Goal: Navigation & Orientation: Find specific page/section

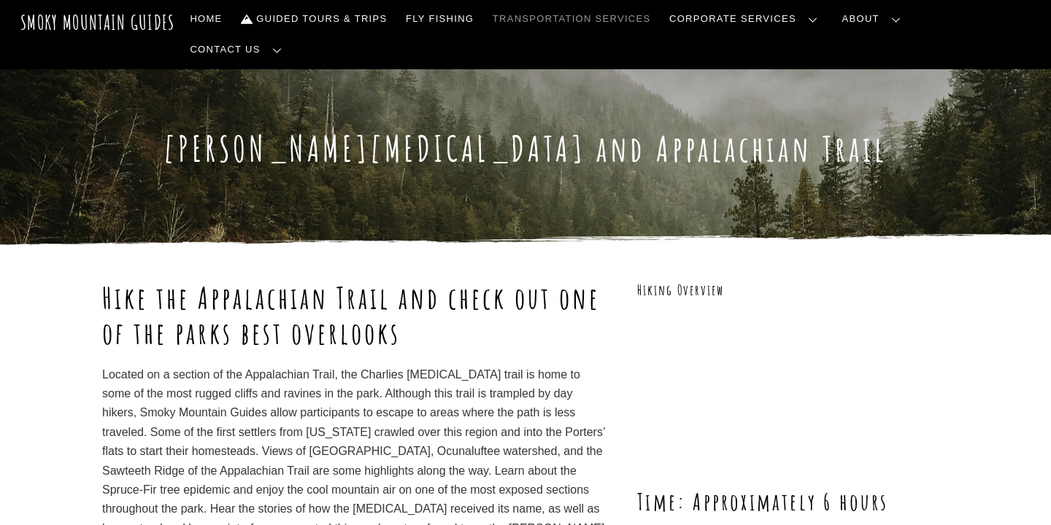
click at [656, 26] on link "Transportation Services" at bounding box center [571, 19] width 169 height 31
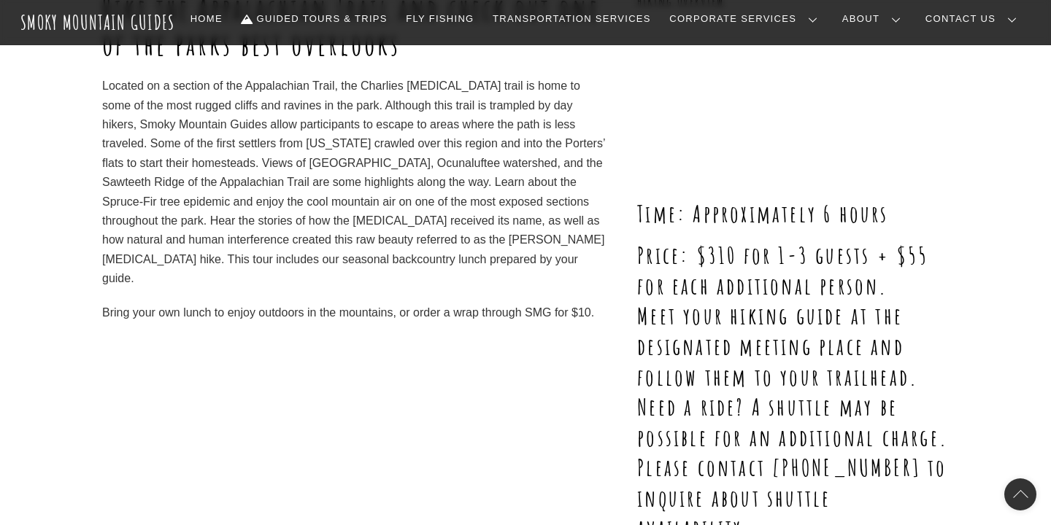
scroll to position [277, 0]
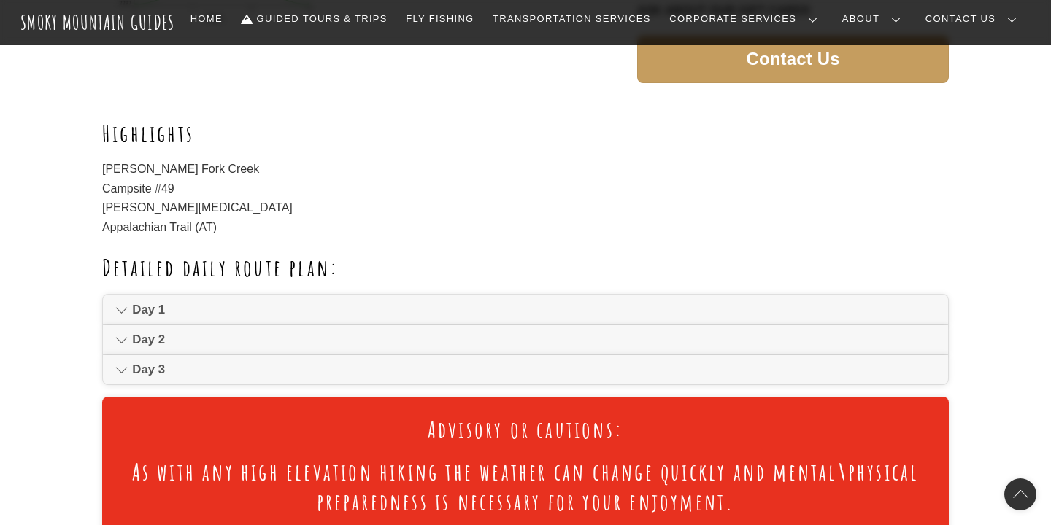
scroll to position [663, 0]
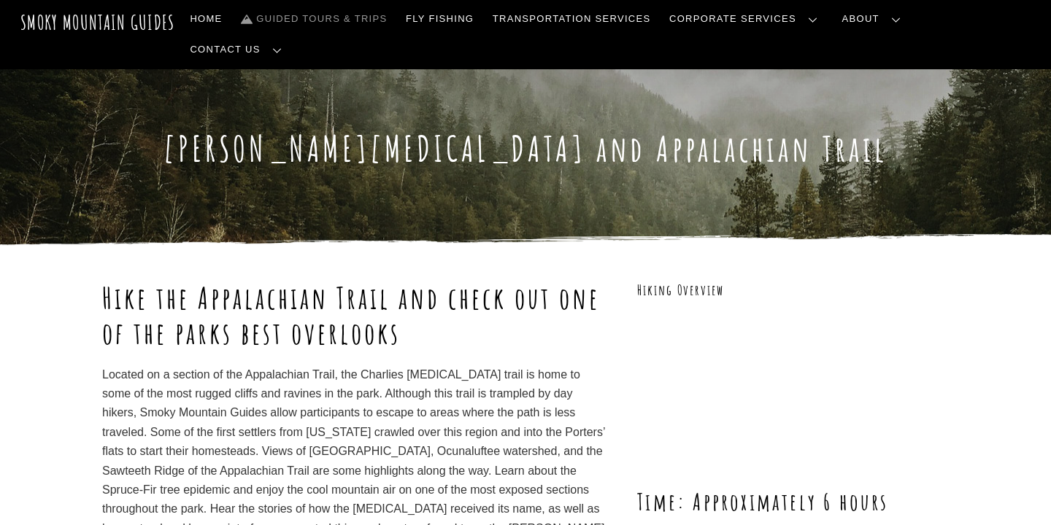
click at [373, 18] on link "Guided Tours & Trips" at bounding box center [314, 19] width 158 height 31
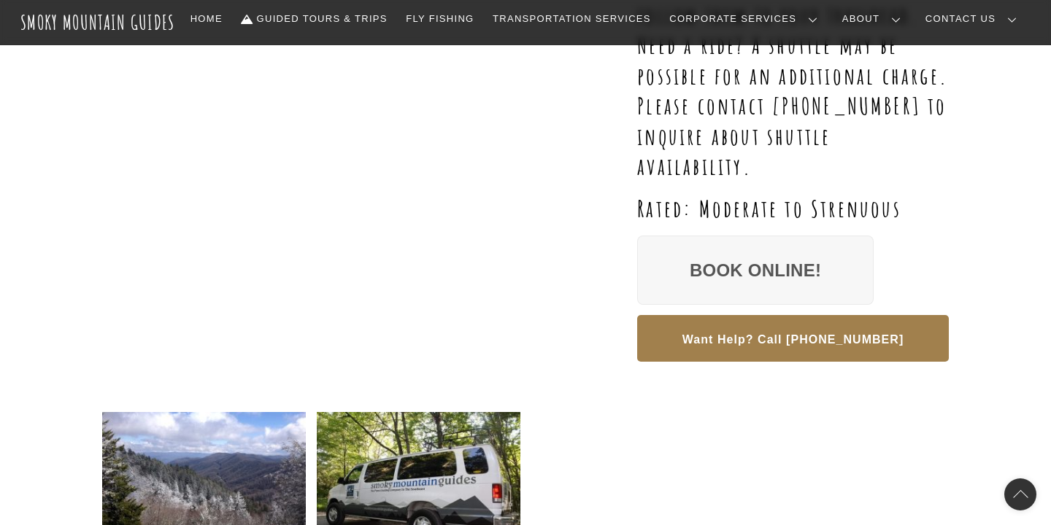
scroll to position [629, 0]
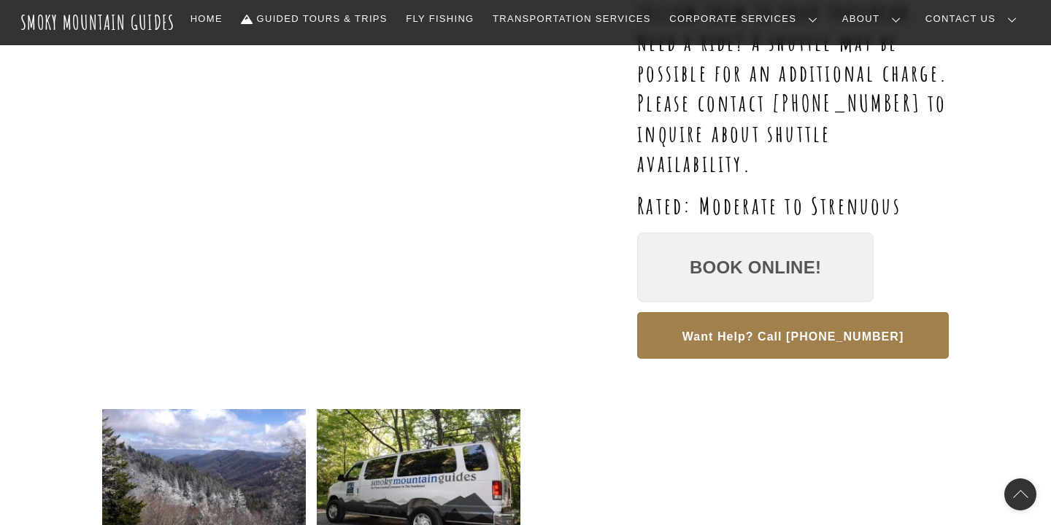
click at [746, 251] on link "Book Online!" at bounding box center [755, 268] width 236 height 70
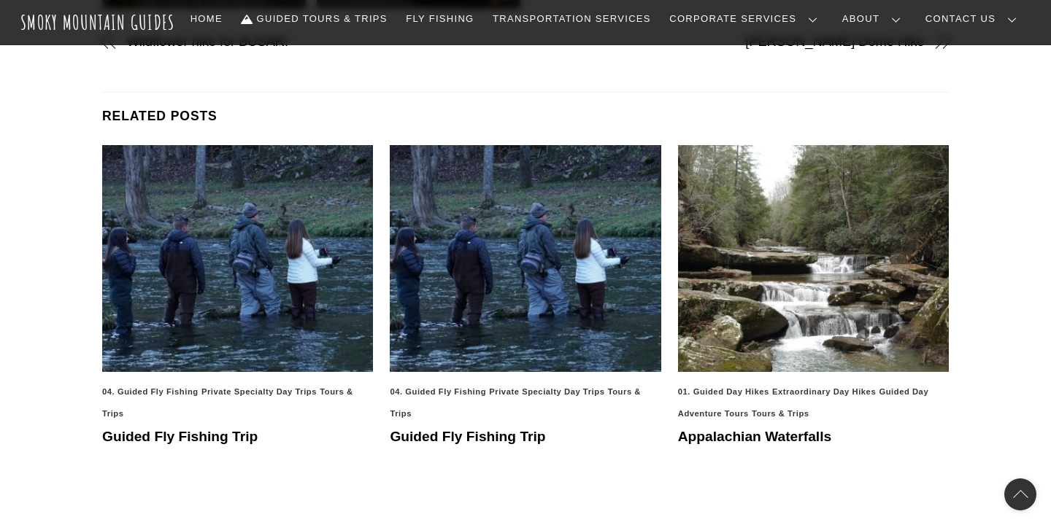
scroll to position [1247, 0]
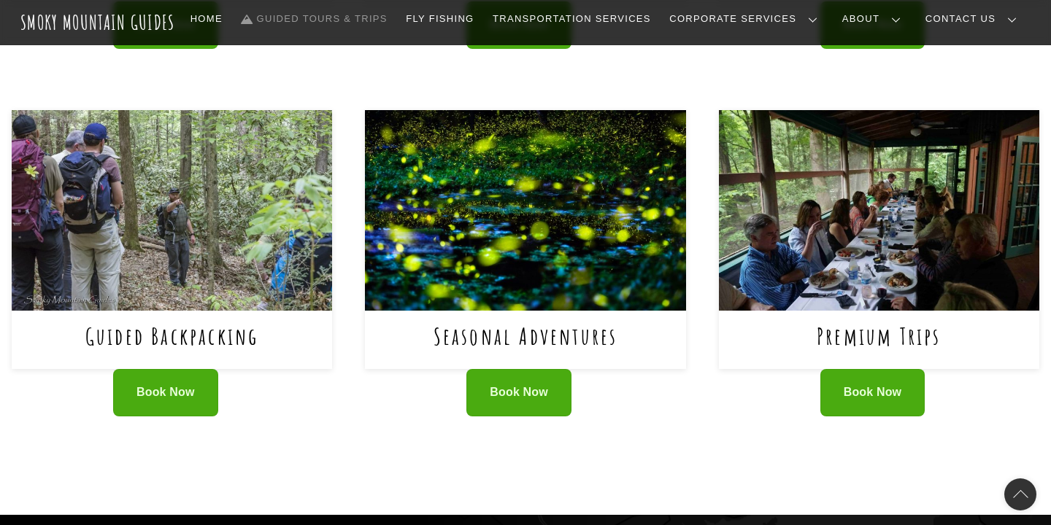
scroll to position [919, 0]
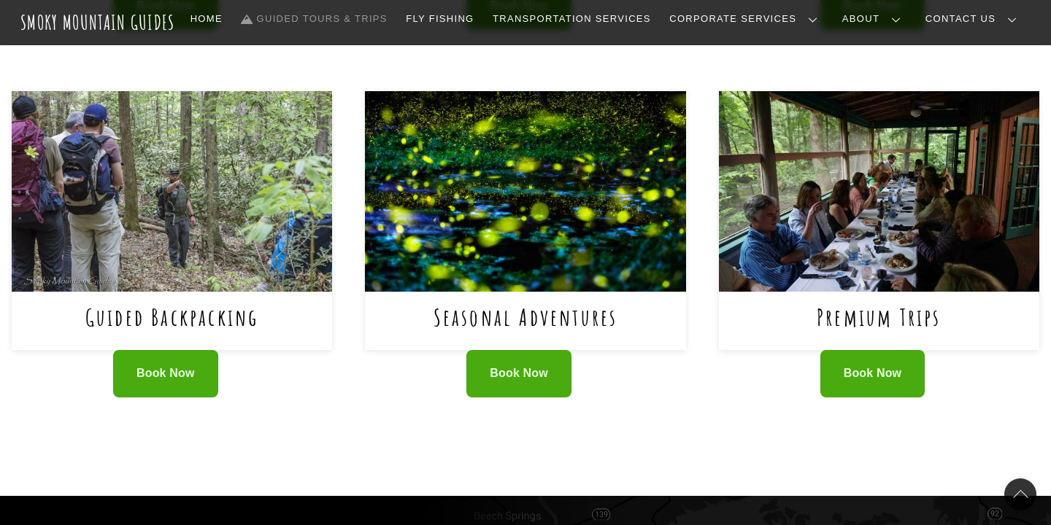
click at [505, 302] on link "Seasonal Adventures" at bounding box center [525, 317] width 185 height 30
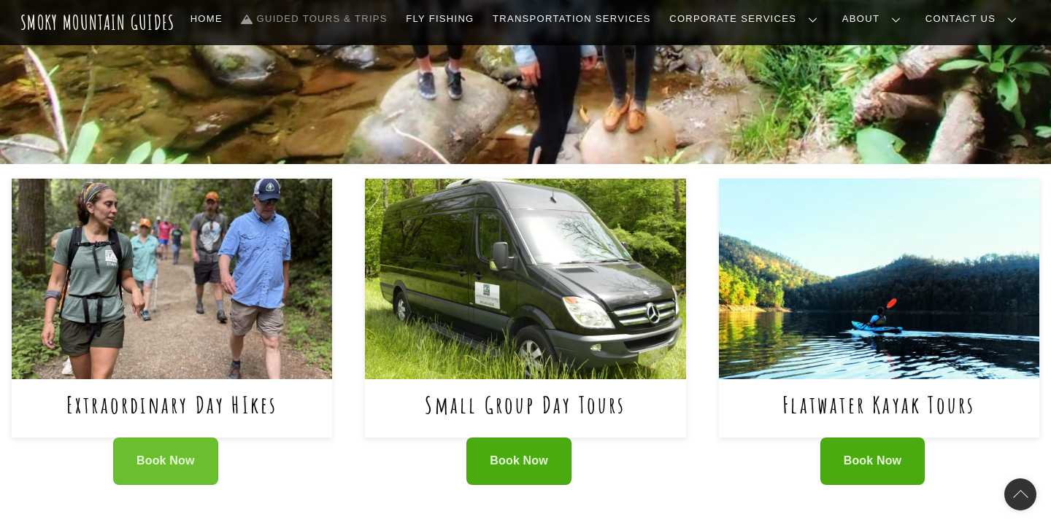
scroll to position [466, 0]
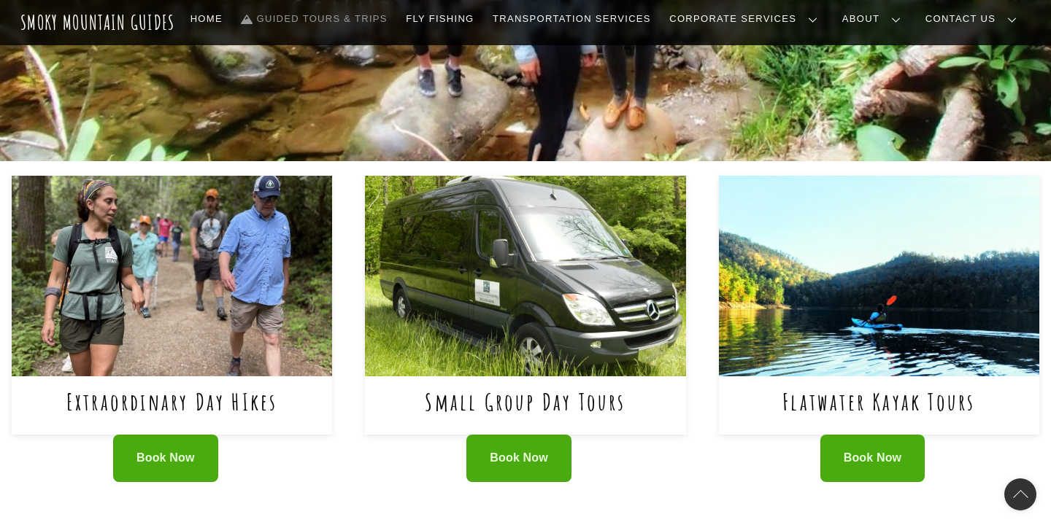
click at [166, 347] on img at bounding box center [172, 276] width 320 height 201
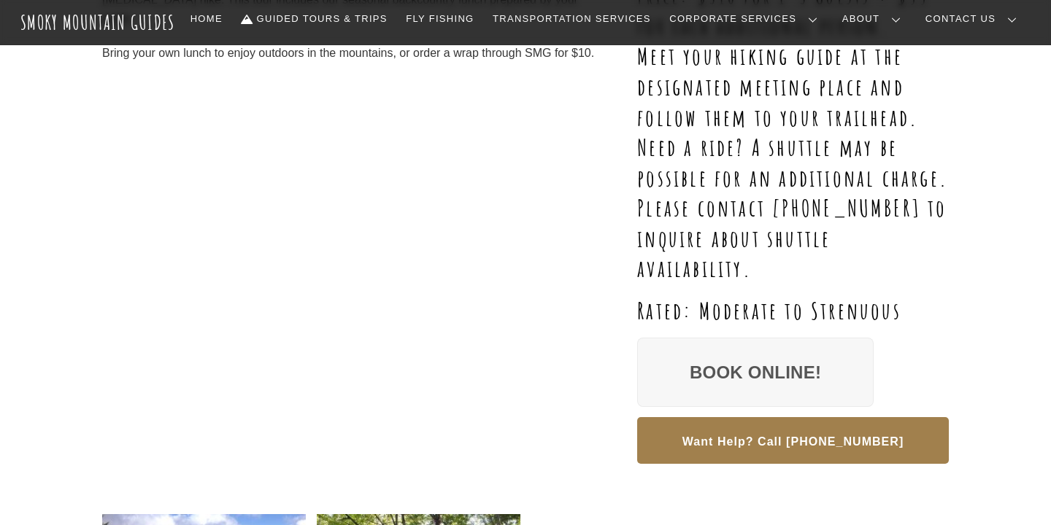
scroll to position [524, 0]
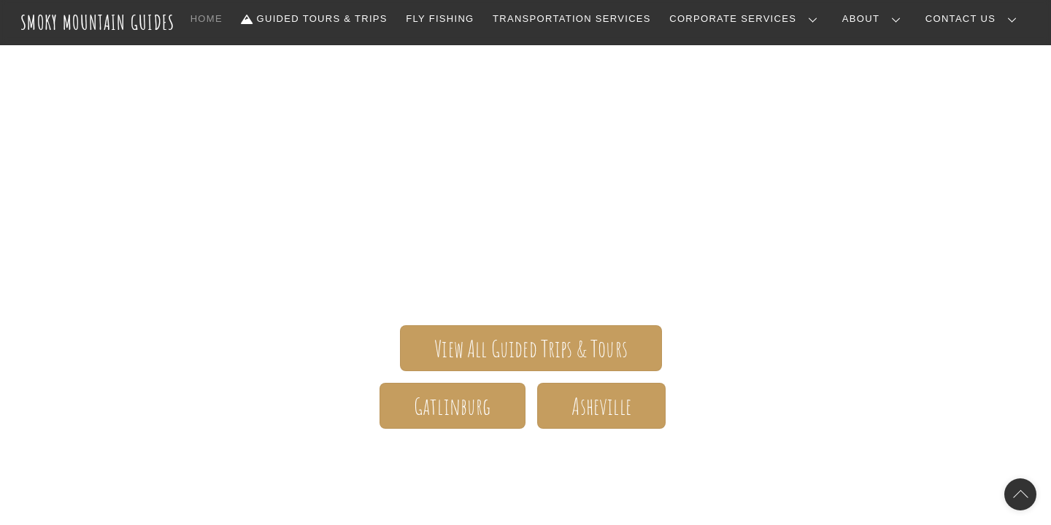
scroll to position [112, 0]
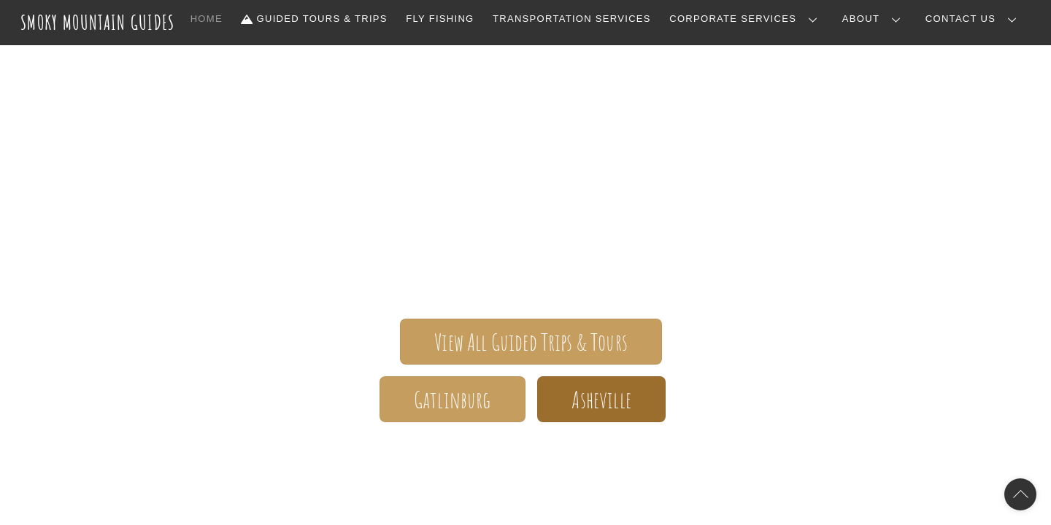
click at [615, 408] on span "Asheville" at bounding box center [600, 400] width 59 height 15
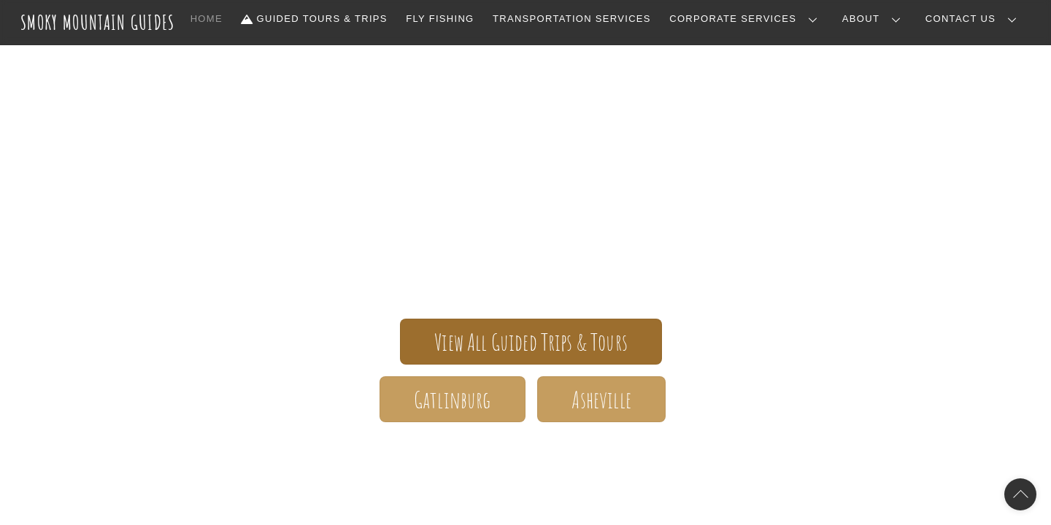
click at [527, 336] on span "View All Guided Trips & Tours" at bounding box center [530, 342] width 193 height 15
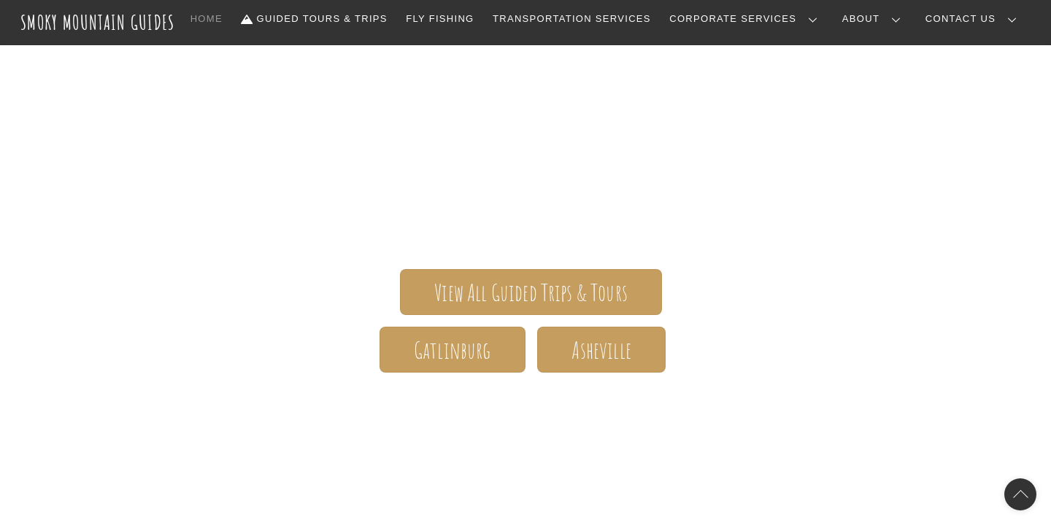
scroll to position [144, 0]
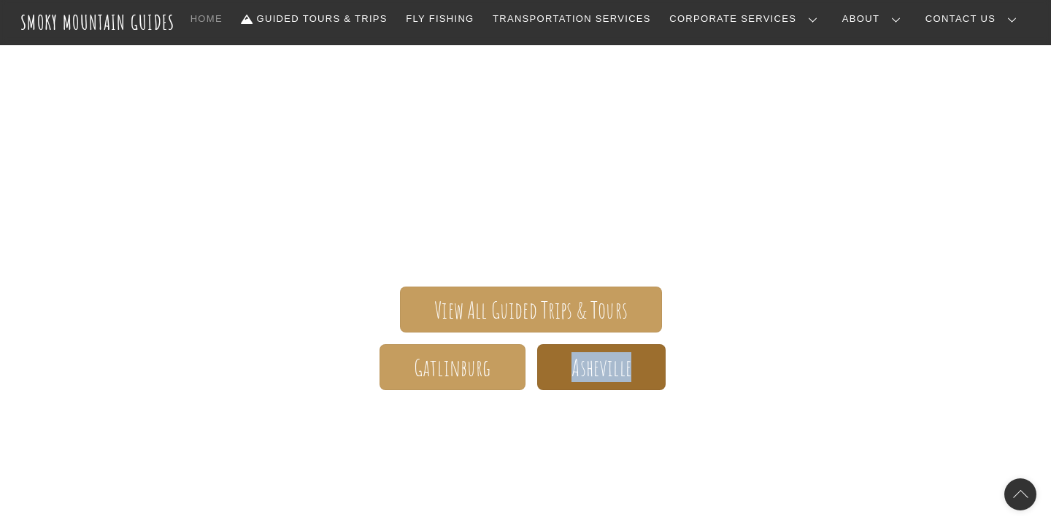
click at [604, 363] on span "Asheville" at bounding box center [600, 368] width 59 height 15
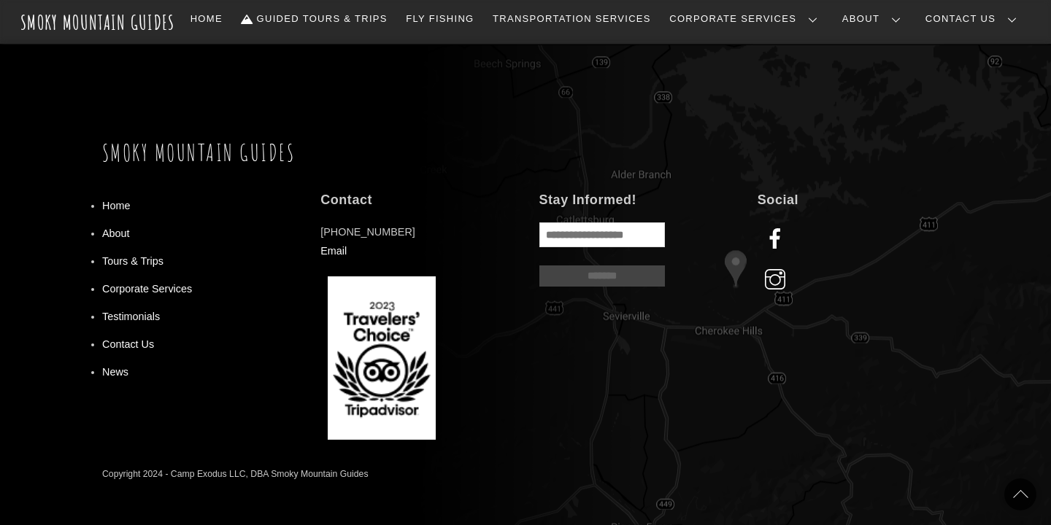
scroll to position [1220, 0]
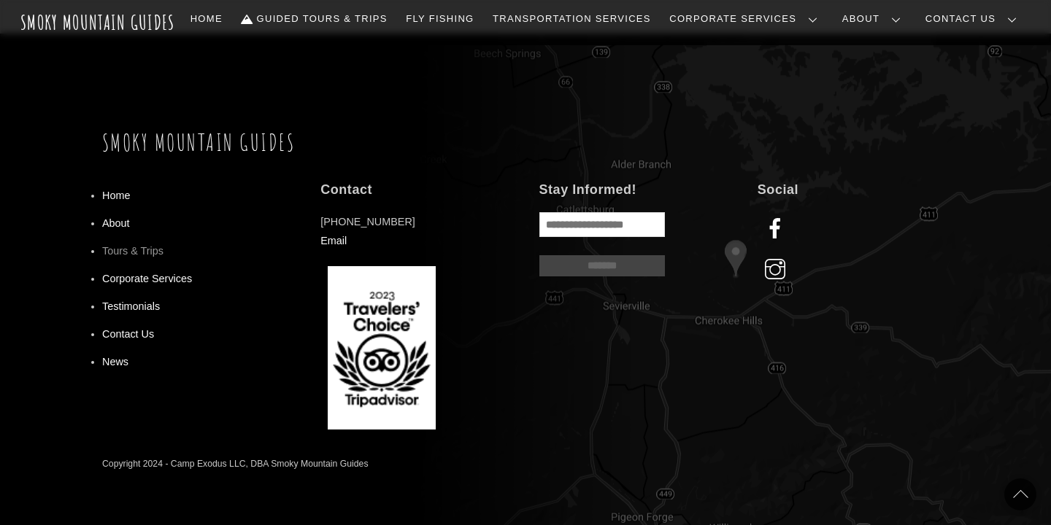
click at [158, 245] on link "Tours & Trips" at bounding box center [132, 251] width 61 height 12
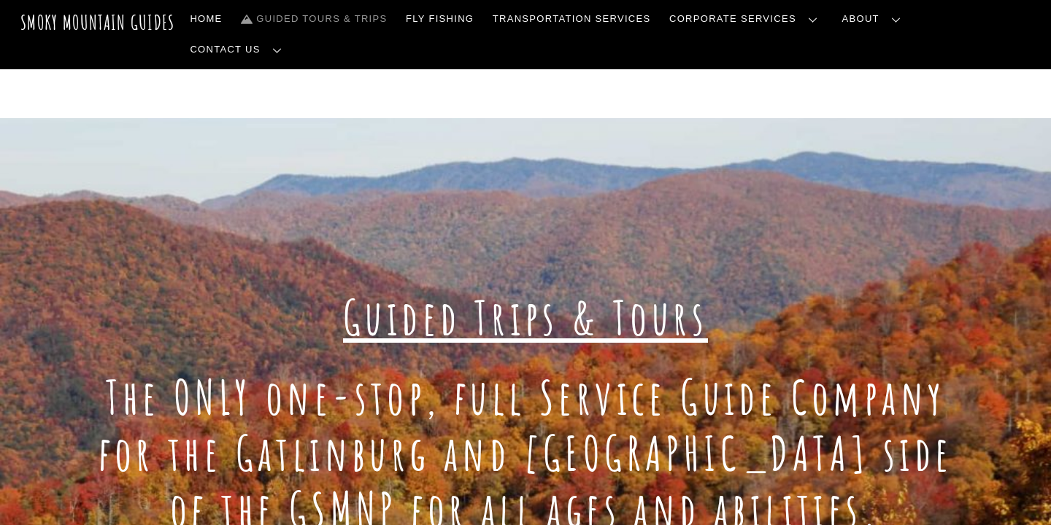
click at [383, 20] on link "Guided Tours & Trips" at bounding box center [314, 19] width 158 height 31
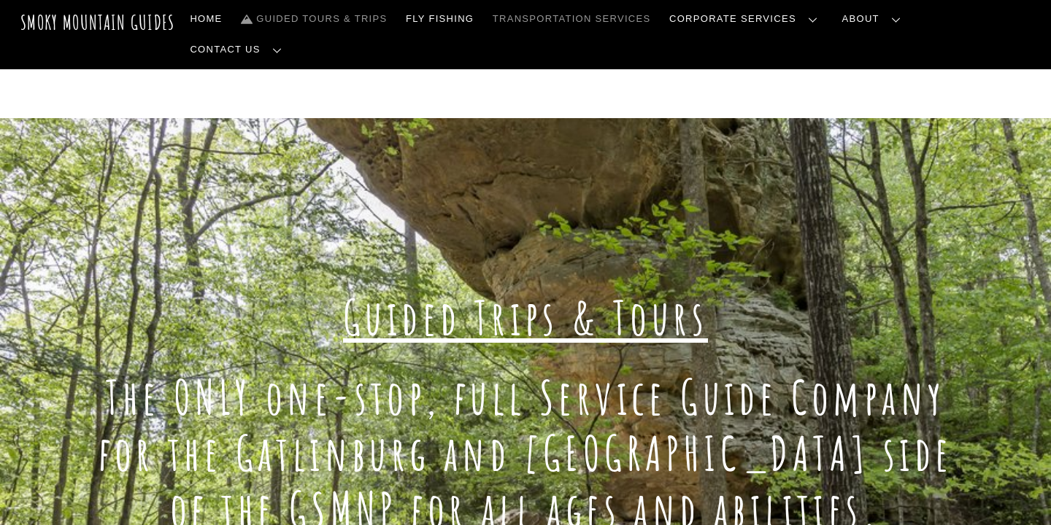
click at [656, 18] on link "Transportation Services" at bounding box center [571, 19] width 169 height 31
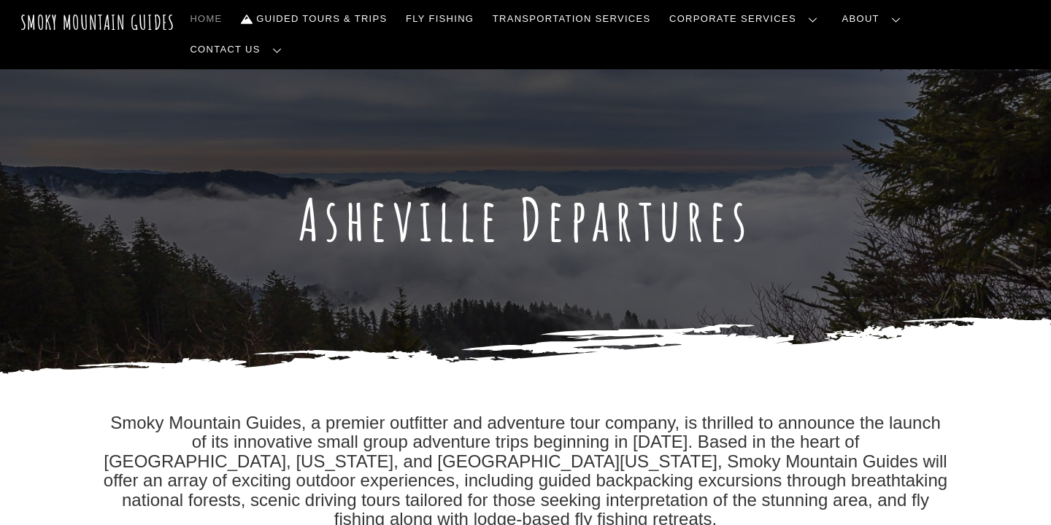
click at [228, 17] on link "Home" at bounding box center [207, 19] width 44 height 31
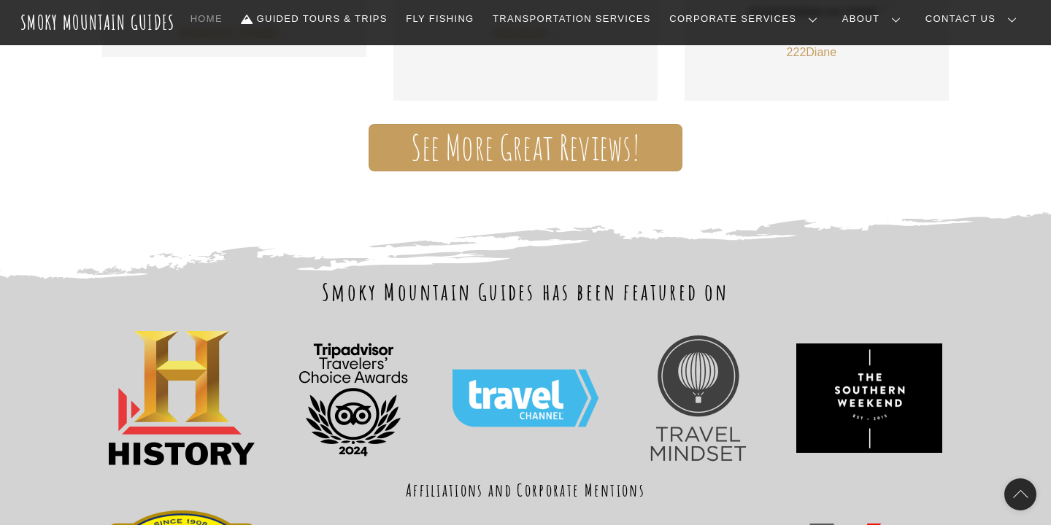
scroll to position [1236, 0]
